Goal: Navigation & Orientation: Find specific page/section

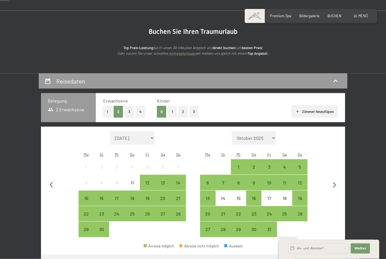
scroll to position [50, 0]
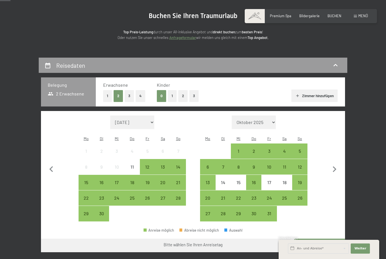
click at [179, 165] on div "14" at bounding box center [178, 172] width 14 height 14
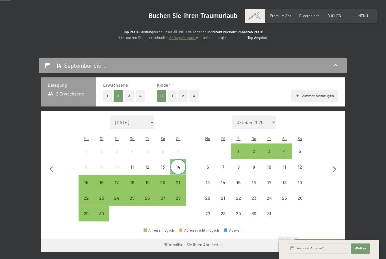
click at [129, 180] on div "18" at bounding box center [132, 187] width 14 height 14
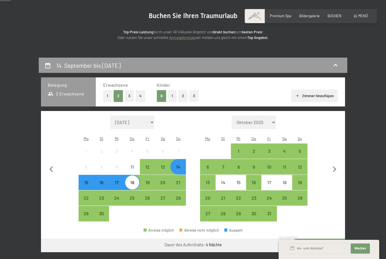
click at [326, 239] on button "Weiter zu „Zimmer“" at bounding box center [319, 246] width 51 height 14
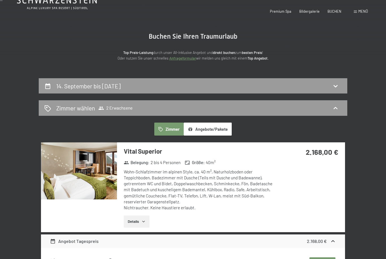
scroll to position [0, 0]
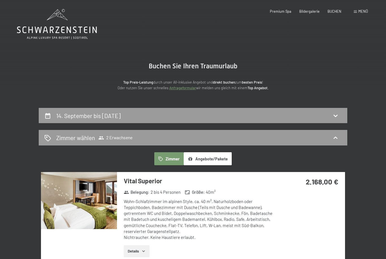
click at [280, 11] on span "Premium Spa" at bounding box center [280, 11] width 21 height 5
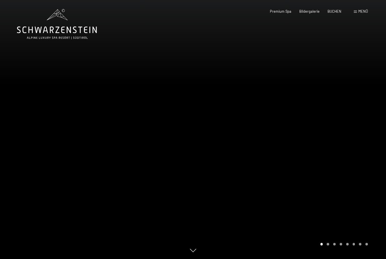
click at [364, 11] on span "Menü" at bounding box center [363, 11] width 10 height 5
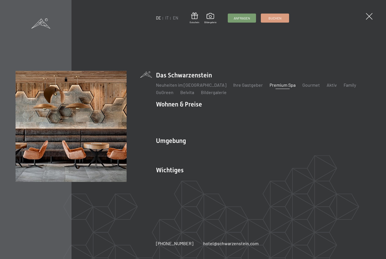
click at [175, 177] on link "Lage & Anreise" at bounding box center [171, 179] width 30 height 5
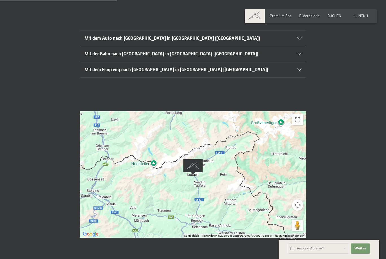
scroll to position [140, 0]
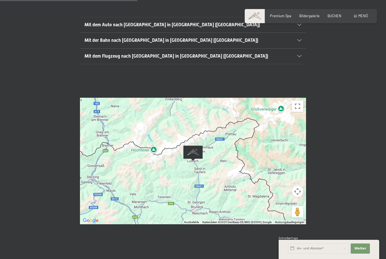
click at [300, 101] on button "Vollbildansicht ein/aus" at bounding box center [297, 106] width 11 height 11
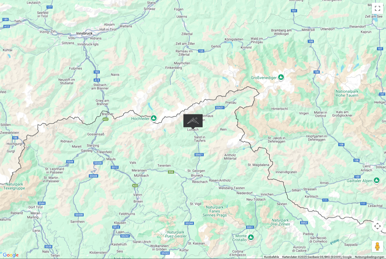
scroll to position [122, 0]
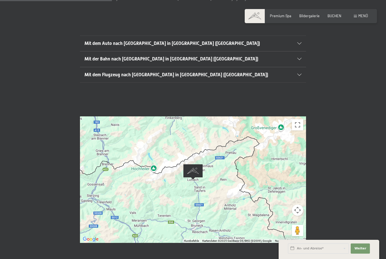
click at [299, 205] on button "Kamerasteuerung für die Karte" at bounding box center [297, 210] width 11 height 11
click at [105, 150] on div at bounding box center [193, 179] width 226 height 127
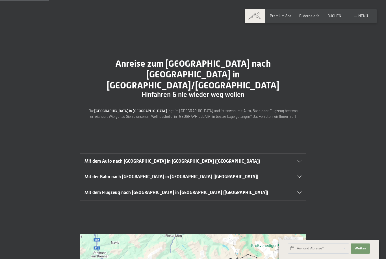
scroll to position [0, 0]
